Goal: Transaction & Acquisition: Purchase product/service

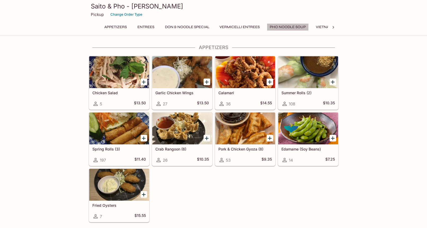
click at [294, 28] on button "Pho Noodle Soup" at bounding box center [288, 26] width 42 height 7
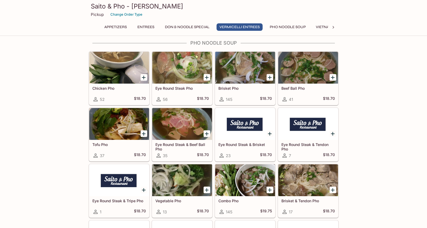
scroll to position [1074, 0]
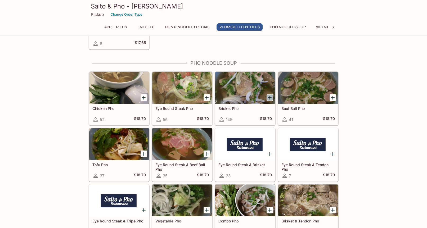
click at [271, 98] on icon "Add Brisket Pho" at bounding box center [270, 97] width 6 height 6
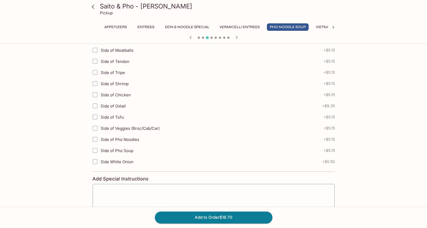
scroll to position [183, 0]
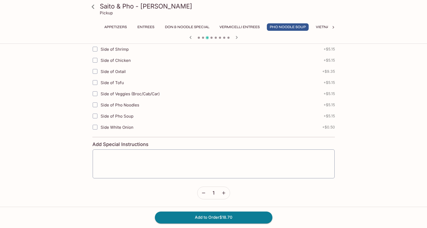
click at [137, 157] on textarea at bounding box center [213, 163] width 235 height 20
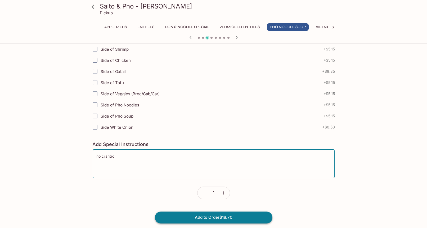
type textarea "no cilantro"
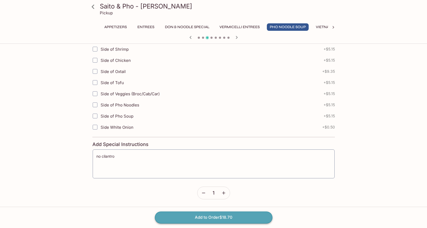
click at [211, 217] on button "Add to Order $18.70" at bounding box center [214, 217] width 118 height 12
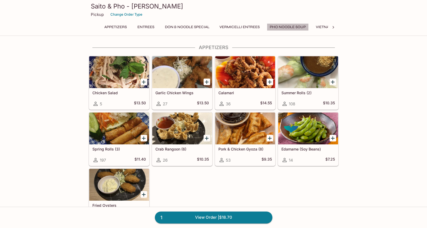
click at [282, 27] on button "Pho Noodle Soup" at bounding box center [288, 26] width 42 height 7
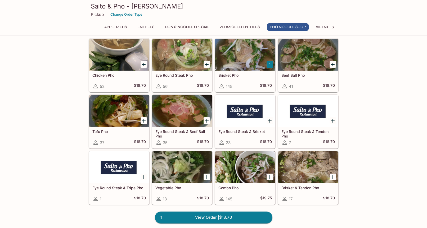
scroll to position [1111, 0]
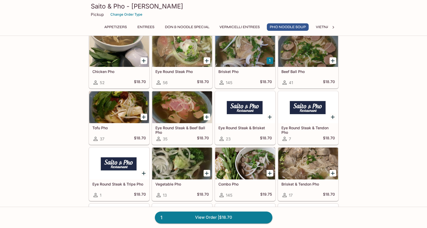
click at [270, 120] on button "Add Eye Round Steak & Brisket" at bounding box center [270, 116] width 7 height 7
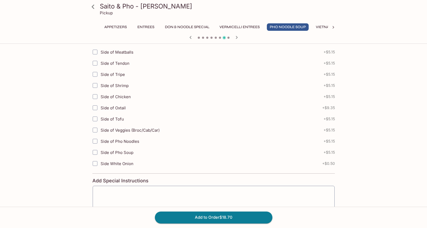
scroll to position [183, 0]
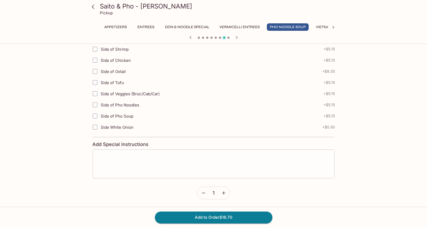
click at [264, 161] on textarea at bounding box center [213, 163] width 235 height 20
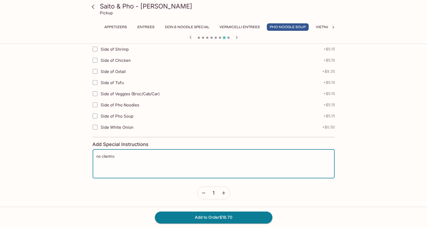
type textarea "no cilantro"
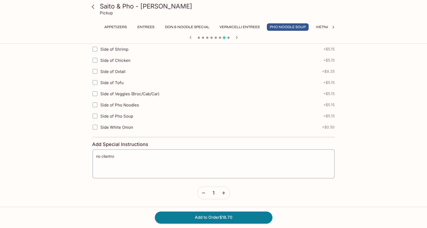
click at [223, 190] on icon "button" at bounding box center [223, 192] width 5 height 5
click at [213, 158] on textarea at bounding box center [213, 163] width 235 height 20
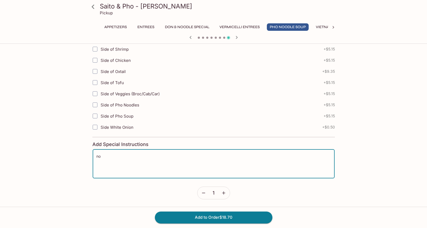
scroll to position [0, 0]
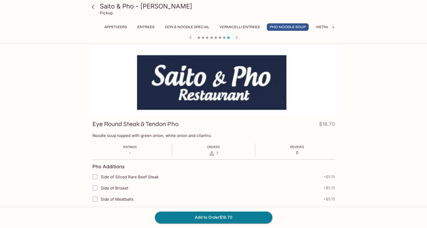
type textarea "no"
click at [192, 40] on icon "button" at bounding box center [191, 37] width 6 height 6
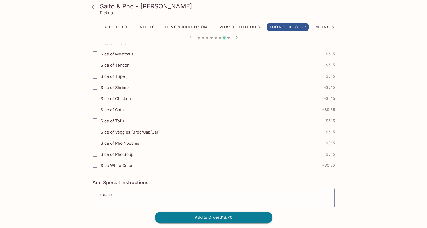
scroll to position [183, 0]
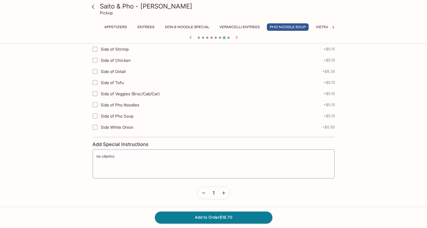
click at [226, 193] on icon "button" at bounding box center [223, 192] width 5 height 5
click at [218, 215] on button "Add to Order $37.40" at bounding box center [214, 217] width 118 height 12
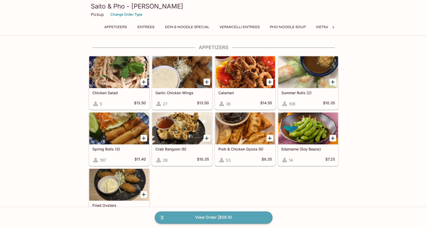
click at [217, 215] on link "3 View Order | $56.10" at bounding box center [214, 217] width 118 height 12
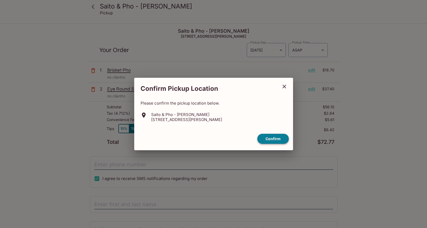
click at [277, 137] on button "Confirm" at bounding box center [274, 139] width 32 height 10
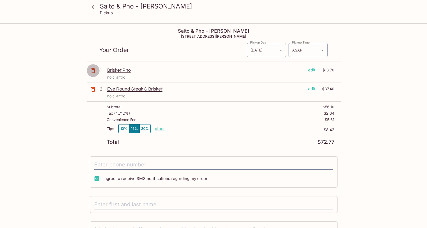
click at [94, 69] on icon "button" at bounding box center [93, 70] width 4 height 5
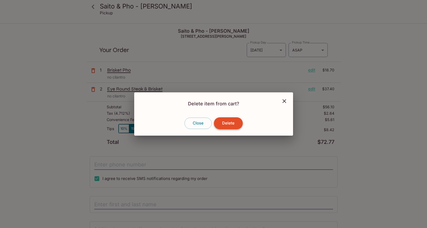
click at [231, 122] on button "Delete" at bounding box center [228, 123] width 29 height 12
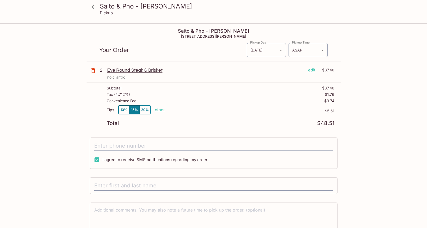
click at [314, 70] on p "edit" at bounding box center [311, 70] width 7 height 6
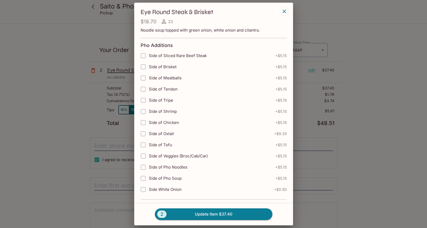
scroll to position [88, 0]
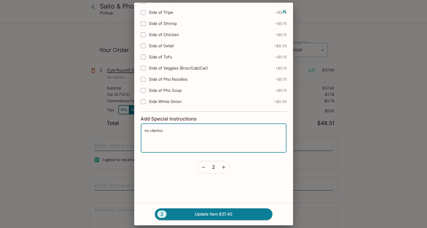
click at [189, 134] on textarea "no cilantro" at bounding box center [214, 138] width 138 height 20
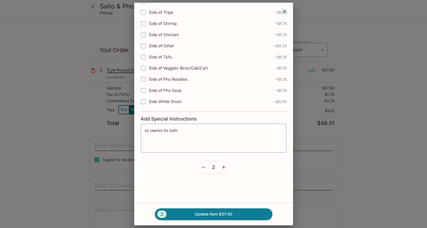
click at [196, 207] on div "2 Update Item $37.40" at bounding box center [213, 213] width 159 height 23
click at [197, 210] on button "2 Update Item $37.40" at bounding box center [214, 214] width 118 height 12
type textarea "no cilantro"
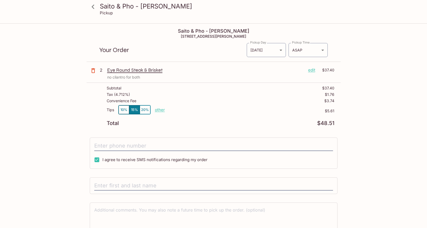
click at [161, 111] on p "other" at bounding box center [160, 109] width 10 height 5
drag, startPoint x: 192, startPoint y: 107, endPoint x: 241, endPoint y: 108, distance: 48.7
click at [241, 108] on div "Tips 10% 15% 20% Done 5.61 $5.61" at bounding box center [221, 113] width 228 height 16
type input "0.00"
click at [230, 127] on div "Subtotal $37.40 Tax ( 4.712% ) $1.76 Convenience Fee $3.74 Tips 10% 15% 20% Don…" at bounding box center [214, 106] width 254 height 46
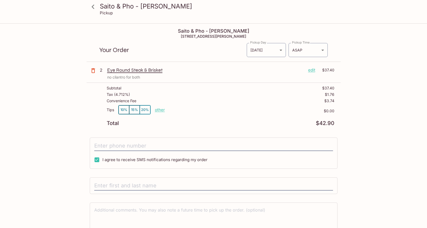
click at [97, 159] on input "I agree to receive SMS notifications regarding my order" at bounding box center [97, 159] width 11 height 11
checkbox input "false"
click at [126, 146] on input "tel" at bounding box center [213, 146] width 239 height 10
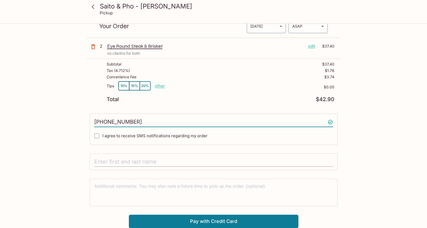
type input "[PHONE_NUMBER]"
click at [130, 160] on input "text" at bounding box center [213, 162] width 239 height 10
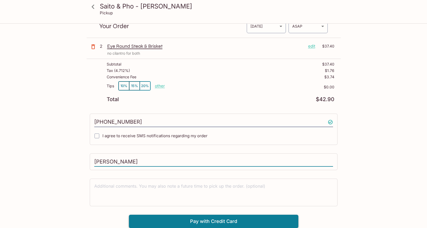
click at [201, 215] on button "Pay with Credit Card" at bounding box center [214, 220] width 170 height 13
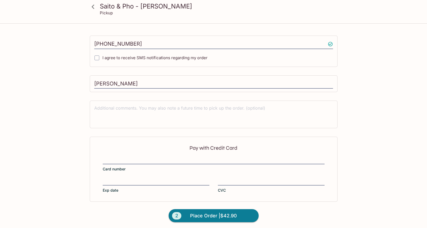
scroll to position [103, 0]
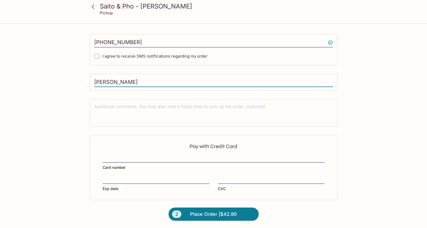
click at [102, 83] on input "[PERSON_NAME]" at bounding box center [213, 82] width 239 height 10
type input "[PERSON_NAME]"
click at [228, 174] on div "Pay with Credit Card Card number Exp date CVC" at bounding box center [214, 167] width 248 height 65
click at [228, 176] on div at bounding box center [271, 179] width 107 height 7
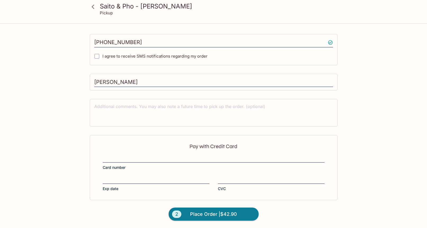
click at [228, 176] on input "CVC" at bounding box center [271, 176] width 107 height 0
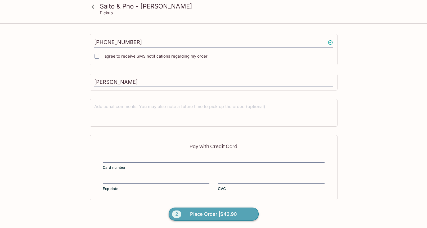
click at [209, 214] on span "Place Order | $42.90" at bounding box center [213, 214] width 47 height 8
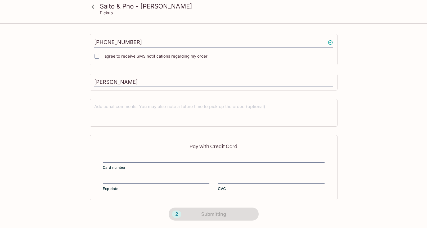
scroll to position [0, 0]
